Goal: Information Seeking & Learning: Check status

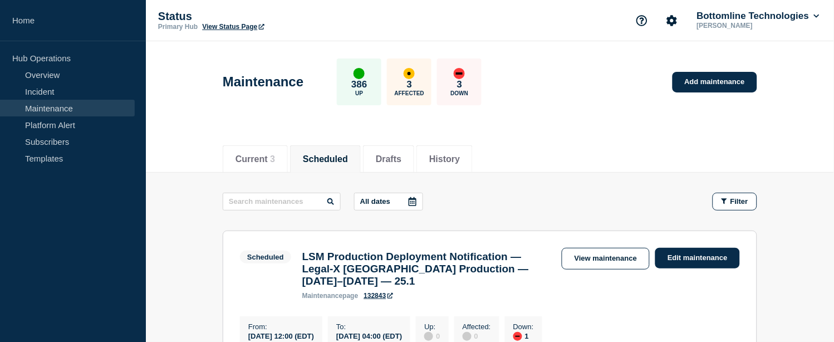
click at [419, 260] on h3 "LSM Production Deployment Notification — Legal-X UK Production — September 12–1…" at bounding box center [426, 269] width 248 height 37
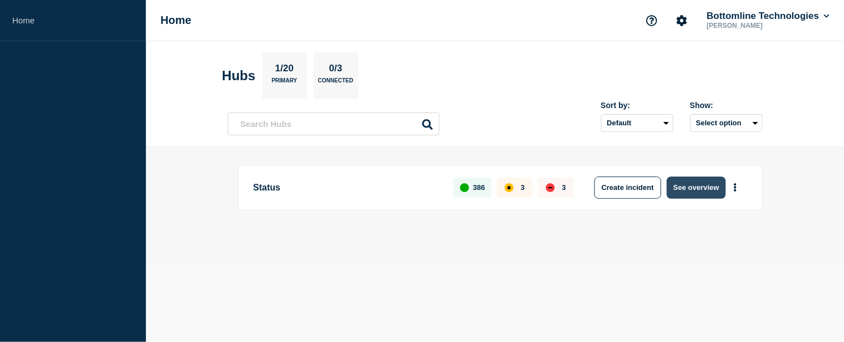
click at [693, 185] on button "See overview" at bounding box center [696, 188] width 59 height 22
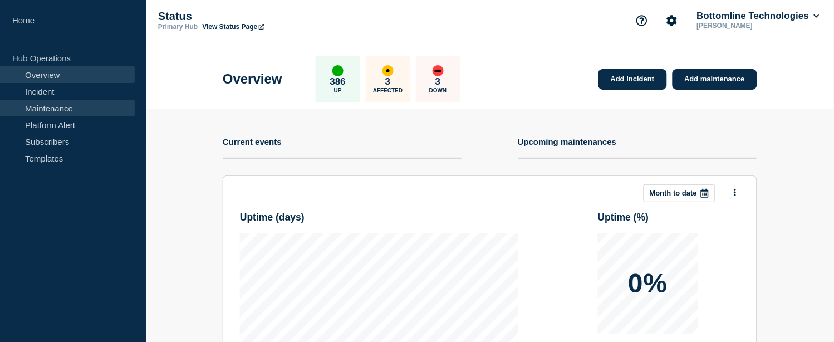
click at [54, 104] on link "Maintenance" at bounding box center [67, 108] width 135 height 17
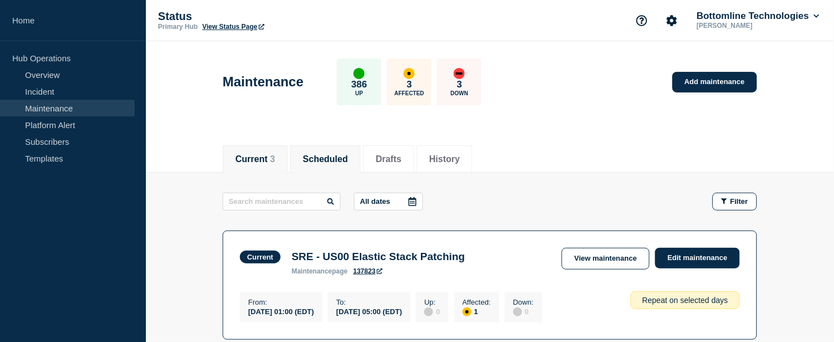
click at [315, 154] on button "Scheduled" at bounding box center [325, 159] width 45 height 10
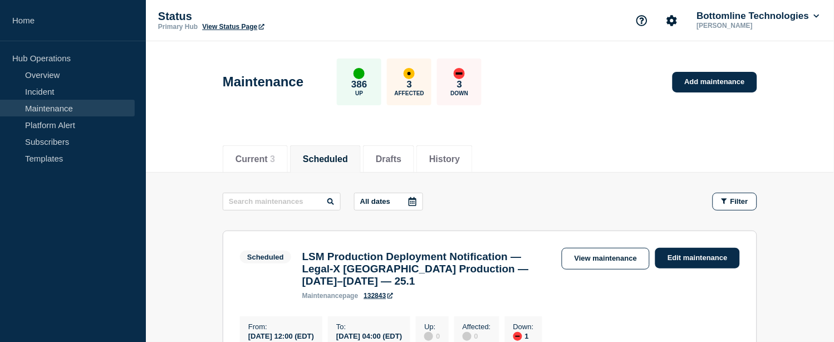
click at [440, 264] on h3 "LSM Production Deployment Notification — Legal-X UK Production — September 12–1…" at bounding box center [426, 269] width 248 height 37
click at [595, 256] on link "View maintenance" at bounding box center [606, 259] width 88 height 22
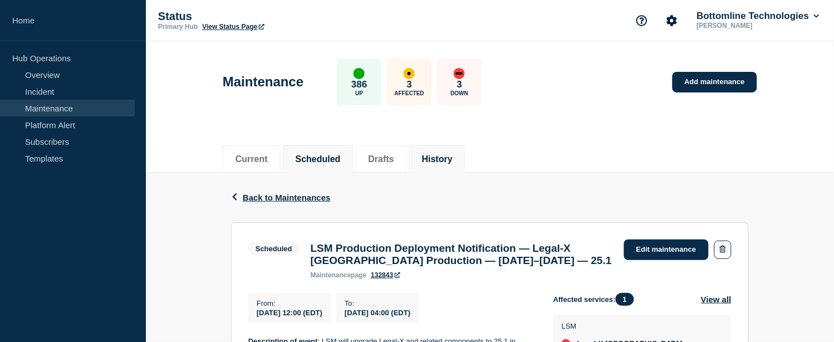
click at [453, 158] on button "History" at bounding box center [437, 159] width 31 height 10
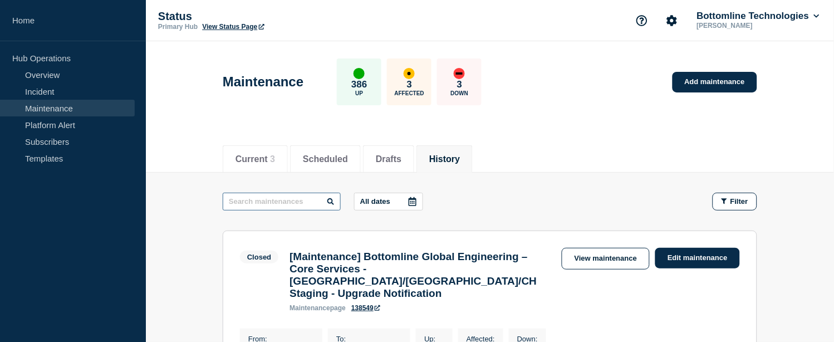
click at [277, 202] on input "text" at bounding box center [282, 202] width 118 height 18
paste input "LSM Production Deployment Notification — All LSM Products — [DATE]–[DATE] — 24.1"
type input "LSM Production Deployment Notification — All LSM Products — [DATE]–[DATE] — 24.1"
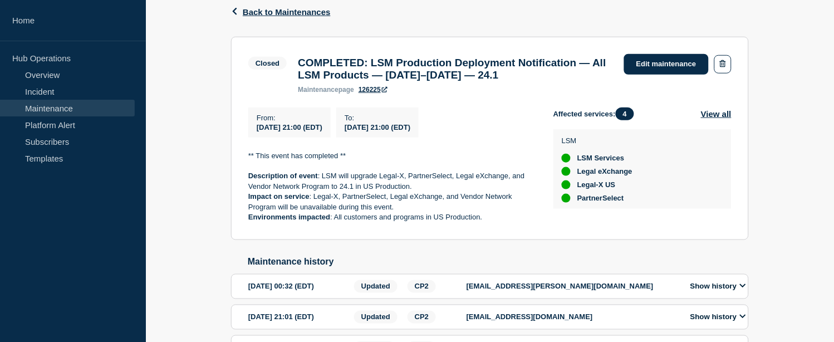
scroll to position [278, 0]
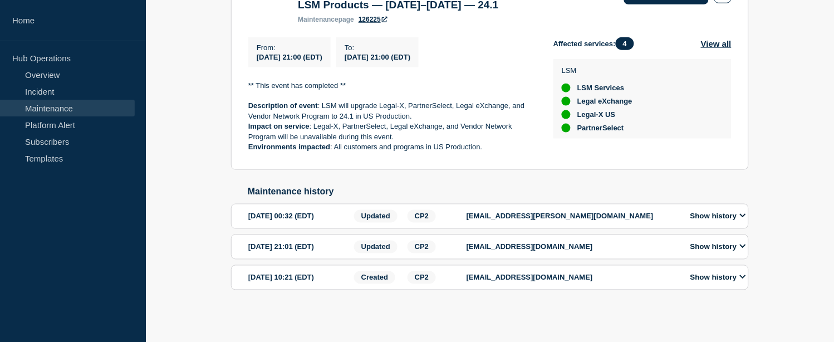
click at [300, 248] on div "[DATE] 21:01 (EDT)" at bounding box center [299, 247] width 102 height 13
click at [714, 249] on button "Show history" at bounding box center [718, 246] width 62 height 9
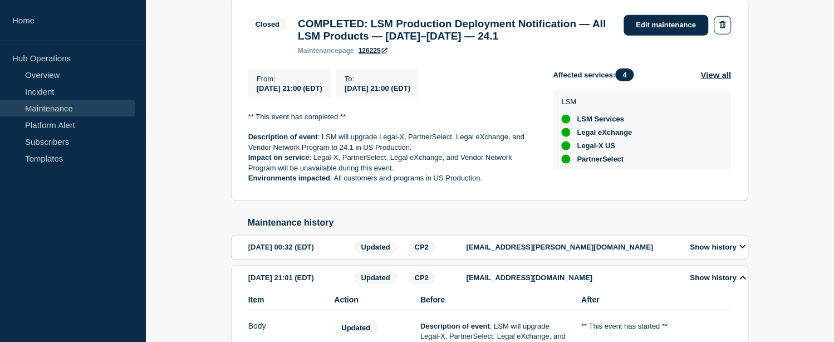
scroll to position [39, 0]
